Goal: Ask a question: Seek information or help from site administrators or community

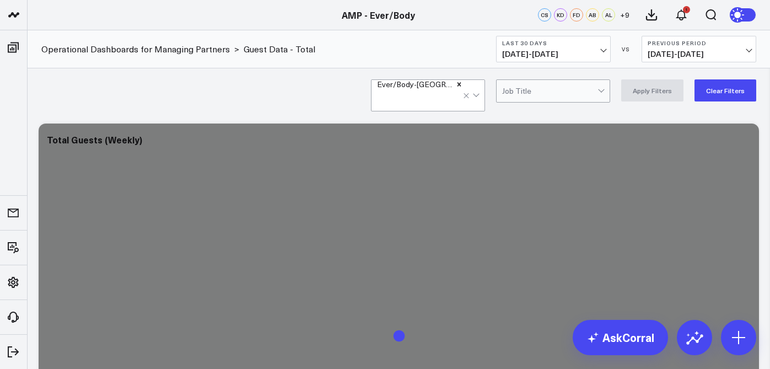
click at [593, 51] on span "[DATE] - [DATE]" at bounding box center [553, 54] width 103 height 9
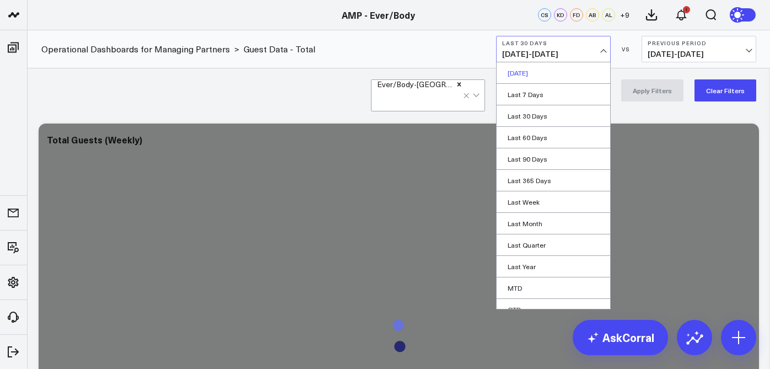
click at [558, 73] on link "[DATE]" at bounding box center [554, 72] width 114 height 21
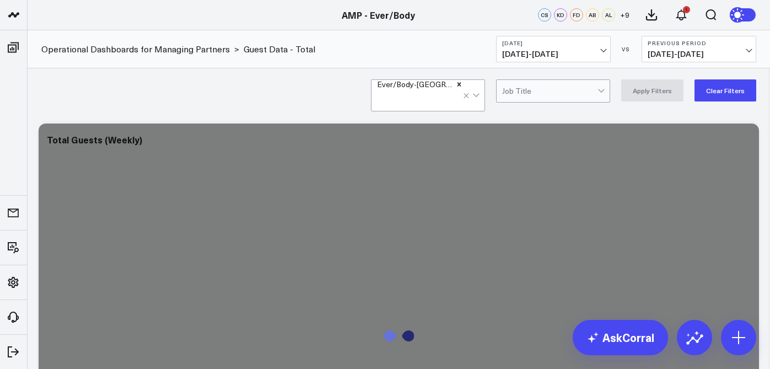
click at [218, 111] on div "Ever/Body-Williamsburg Job Title Apply Filters Clear Filters" at bounding box center [399, 90] width 742 height 44
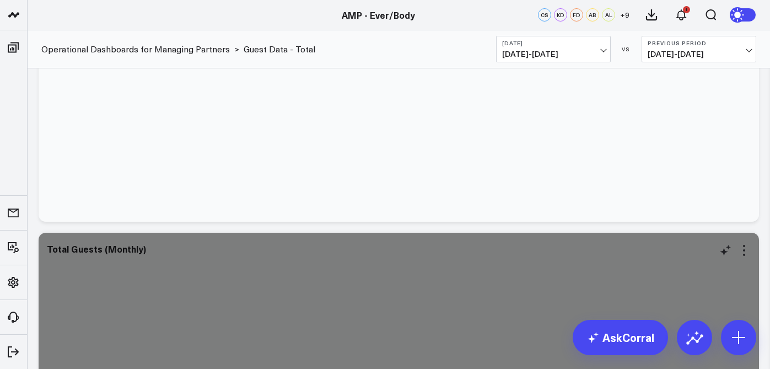
scroll to position [314, 0]
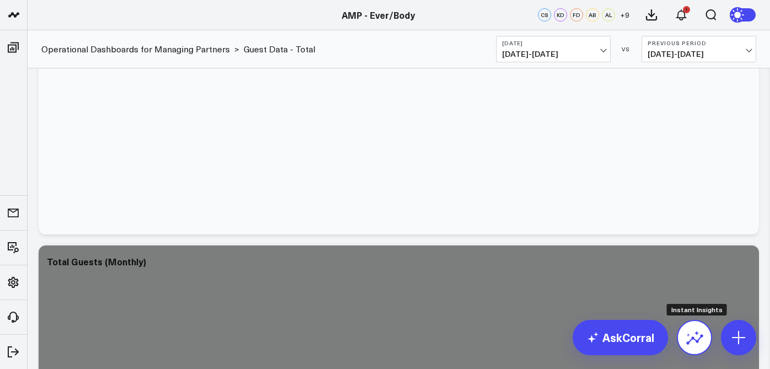
click at [693, 333] on icon at bounding box center [695, 338] width 18 height 18
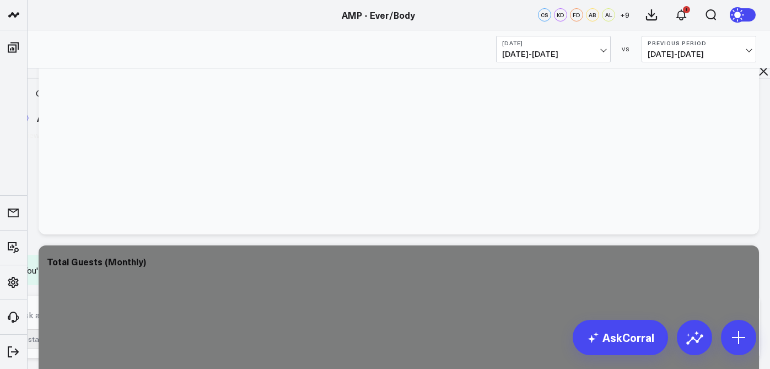
click at [525, 317] on textarea at bounding box center [375, 315] width 721 height 20
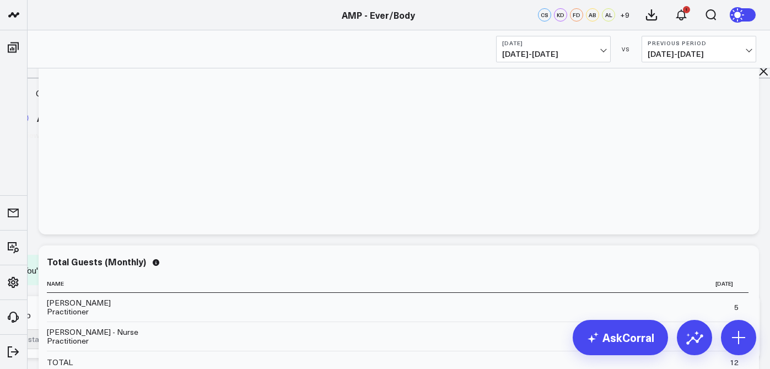
type textarea "m"
type textarea "please detail how was our day was [DATE] at [GEOGRAPHIC_DATA] ina. way my teamw…"
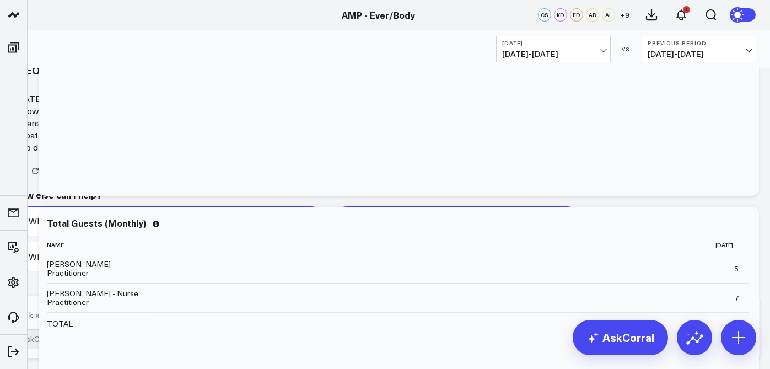
scroll to position [533, 0]
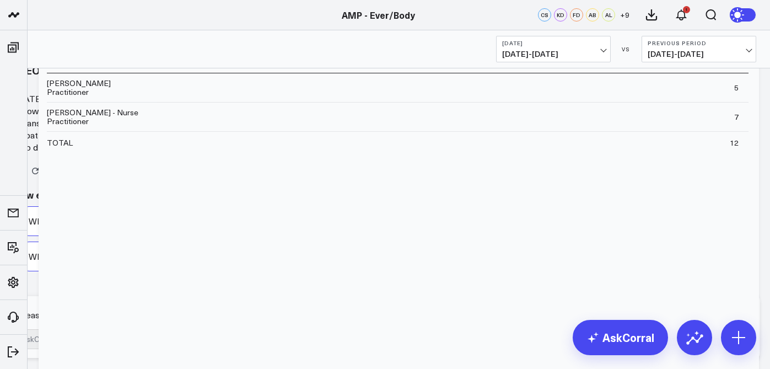
type textarea "please do that over it messed up a bit"
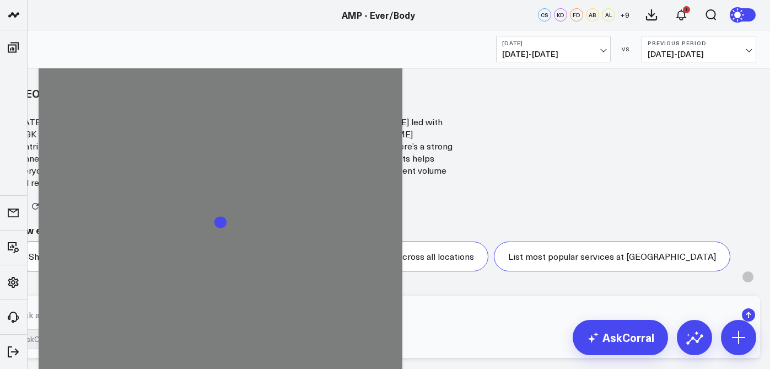
scroll to position [1084, 0]
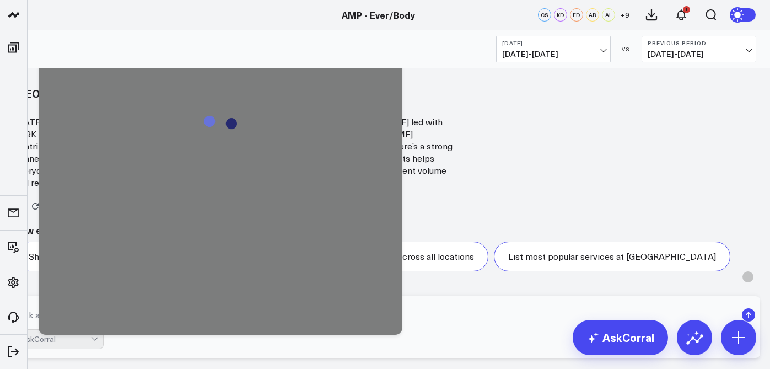
click at [631, 200] on div "Results not quite right? Ask a data analyst" at bounding box center [385, 206] width 742 height 13
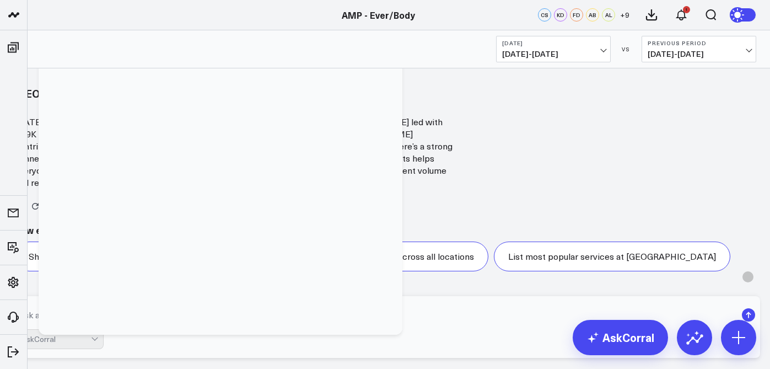
drag, startPoint x: 386, startPoint y: 122, endPoint x: 530, endPoint y: 226, distance: 177.7
click at [530, 189] on div "Williamsburg Location Daily Performance [DATE] at [GEOGRAPHIC_DATA], the team b…" at bounding box center [385, 137] width 742 height 101
copy div "Williamsburg Location Daily Performance [DATE] at [GEOGRAPHIC_DATA], the team b…"
click at [405, 99] on h3 "[GEOGRAPHIC_DATA] Location Daily Performance" at bounding box center [234, 93] width 441 height 12
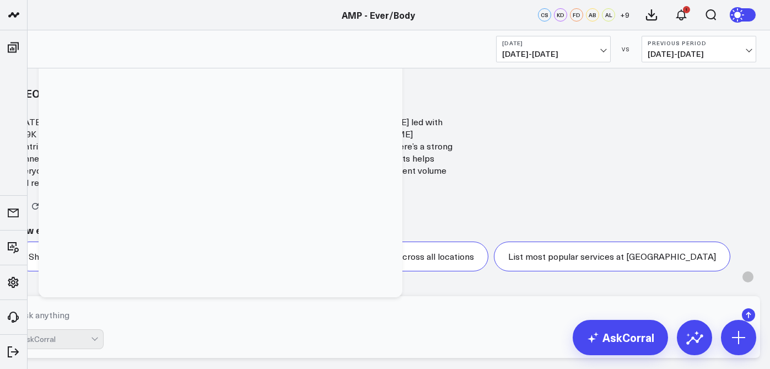
scroll to position [2203, 0]
